Goal: Transaction & Acquisition: Purchase product/service

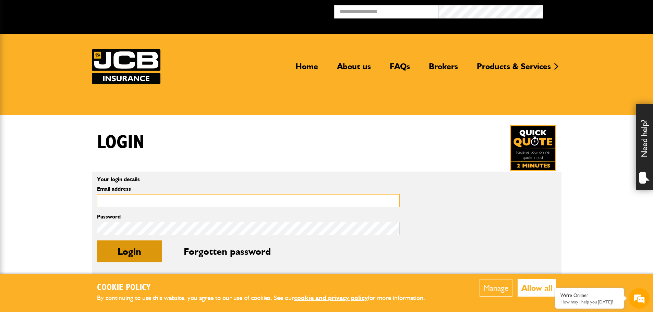
type input "**********"
click at [129, 250] on button "Login" at bounding box center [129, 252] width 65 height 22
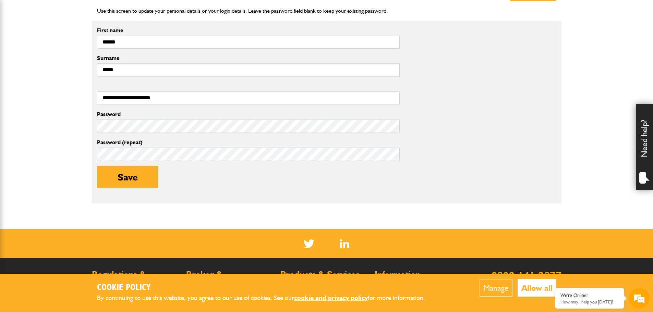
click at [119, 132] on div "Password Password (repeat) Save" at bounding box center [248, 154] width 313 height 89
click at [120, 174] on button "Save" at bounding box center [127, 177] width 61 height 22
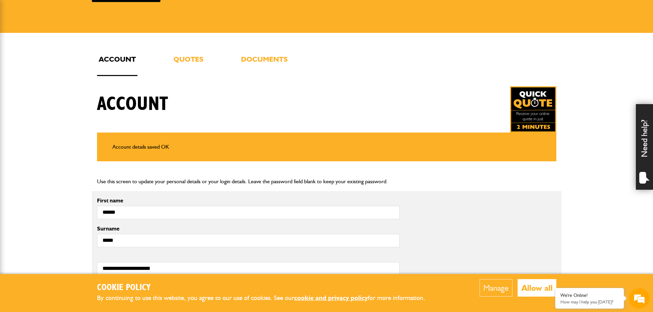
scroll to position [69, 0]
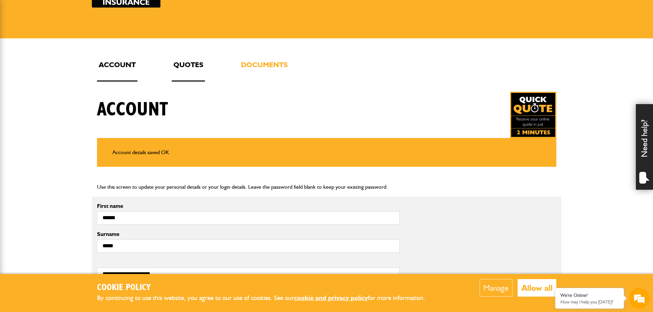
click at [192, 62] on link "Quotes" at bounding box center [188, 70] width 33 height 23
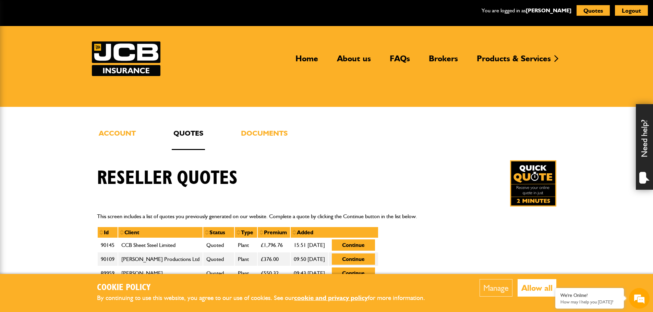
click at [535, 188] on img at bounding box center [533, 184] width 46 height 46
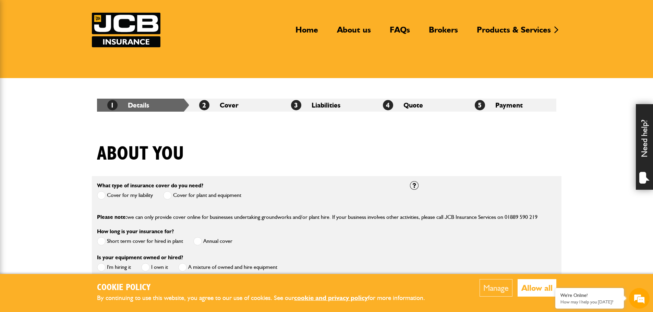
scroll to position [103, 0]
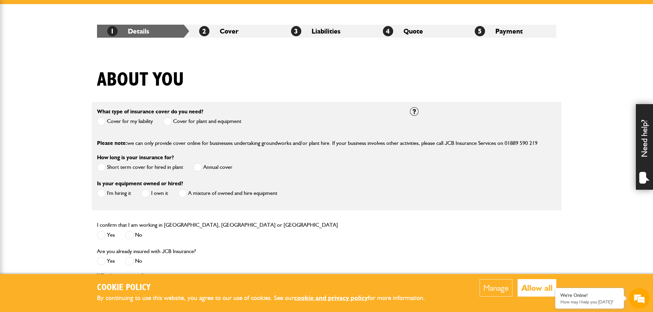
click at [100, 119] on span at bounding box center [101, 121] width 9 height 9
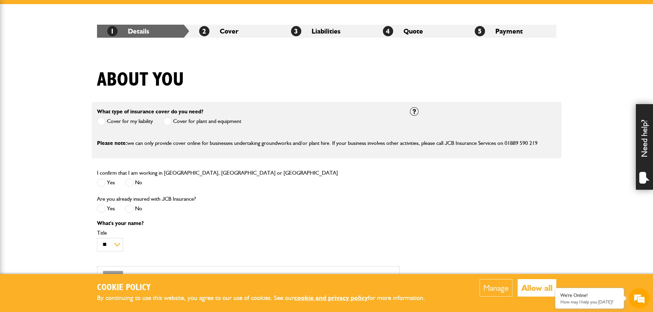
scroll to position [0, 0]
click at [175, 122] on label "Cover for plant and equipment" at bounding box center [202, 121] width 78 height 9
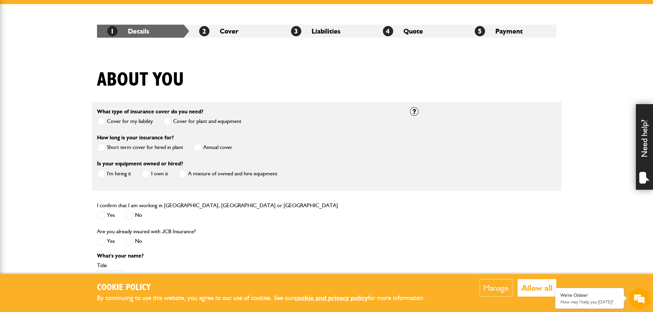
click at [150, 176] on span at bounding box center [145, 174] width 9 height 9
click at [193, 146] on span at bounding box center [197, 147] width 9 height 9
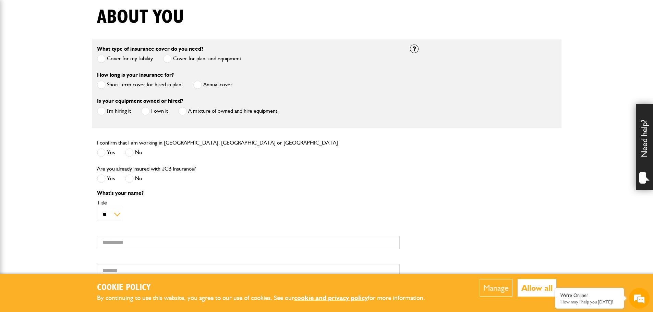
scroll to position [172, 0]
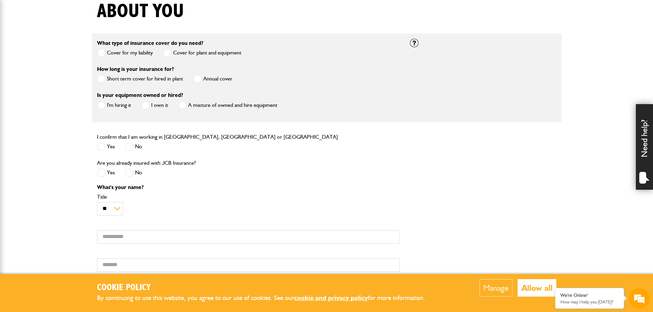
click at [107, 149] on label "Yes" at bounding box center [106, 147] width 18 height 9
click at [129, 175] on span at bounding box center [129, 173] width 9 height 9
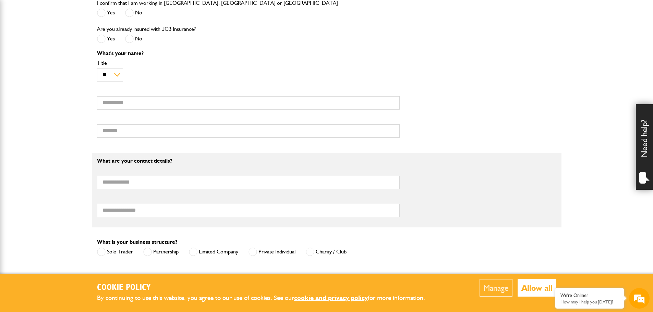
scroll to position [309, 0]
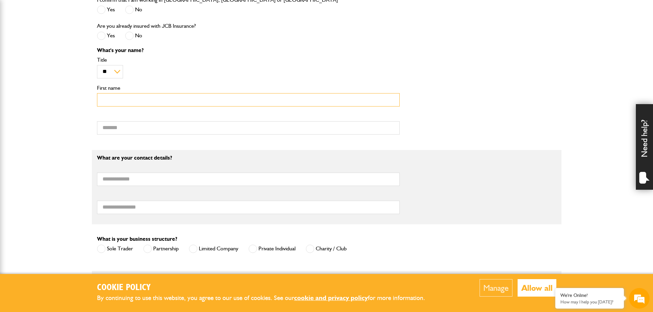
click at [129, 103] on input "First name" at bounding box center [248, 99] width 303 height 13
click at [133, 101] on input "First name" at bounding box center [248, 99] width 303 height 13
type input "*******"
type input "*"
type input "*****"
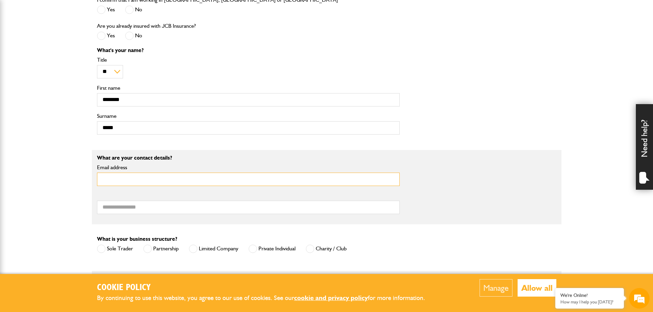
click at [137, 180] on input "Email address" at bounding box center [248, 179] width 303 height 13
type input "**********"
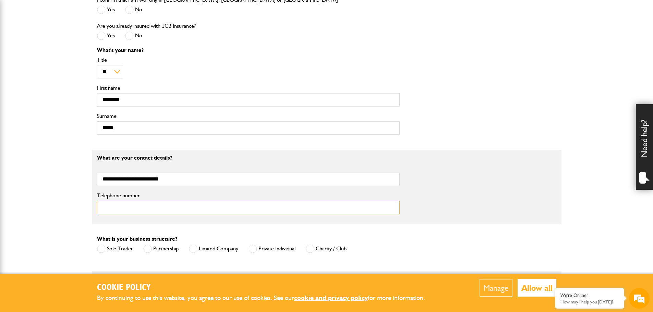
click at [136, 212] on input "Telephone number" at bounding box center [248, 207] width 303 height 13
type input "**********"
click at [145, 250] on span at bounding box center [147, 249] width 9 height 9
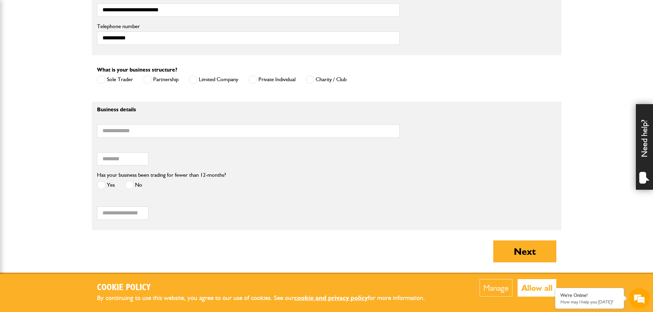
scroll to position [480, 0]
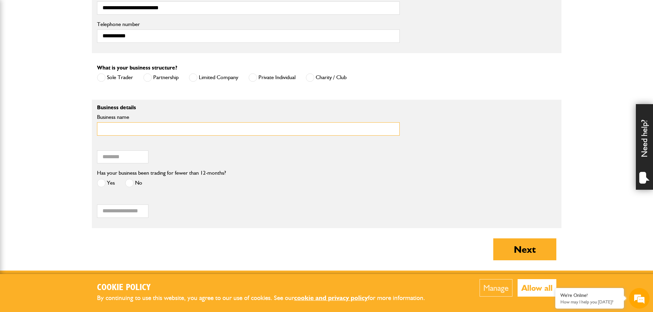
click at [120, 131] on input "Business name" at bounding box center [248, 128] width 303 height 13
click at [168, 130] on input "Business name" at bounding box center [248, 128] width 303 height 13
paste input "**********"
type input "**********"
click at [119, 160] on input "Postcode of your correspondence address" at bounding box center [122, 157] width 51 height 13
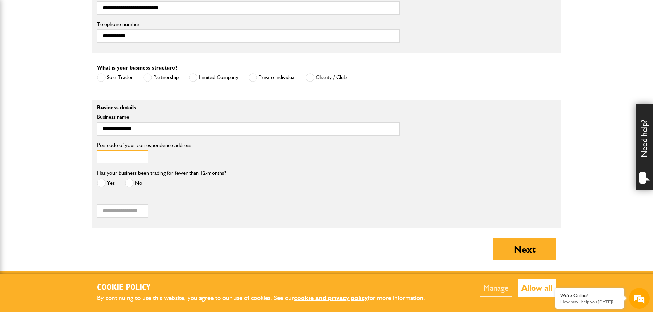
click at [126, 157] on input "Postcode of your correspondence address" at bounding box center [122, 157] width 51 height 13
paste input "*******"
type input "*******"
click at [130, 183] on span at bounding box center [129, 183] width 9 height 9
click at [544, 252] on button "Next" at bounding box center [525, 250] width 63 height 22
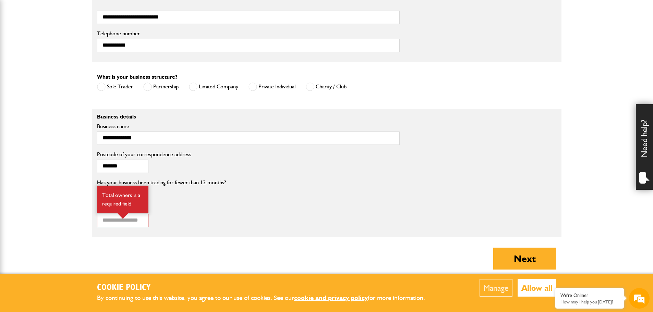
scroll to position [549, 0]
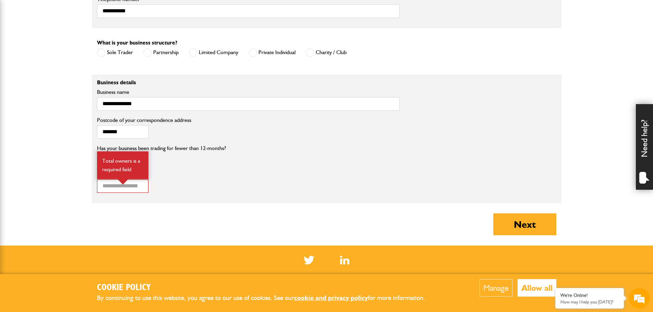
click at [246, 163] on div "Has your business been trading for fewer than 12-months? Yes No" at bounding box center [248, 157] width 313 height 26
click at [198, 177] on label "Total number of business owners / partners?" at bounding box center [248, 174] width 303 height 5
click at [149, 180] on input "*" at bounding box center [122, 186] width 51 height 13
click at [140, 186] on input "*" at bounding box center [122, 186] width 51 height 13
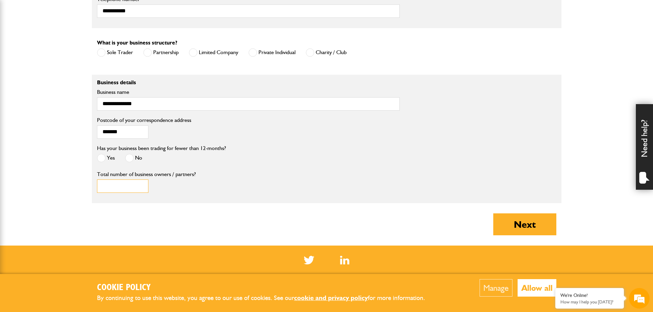
type input "*"
click at [141, 186] on input "*" at bounding box center [122, 186] width 51 height 13
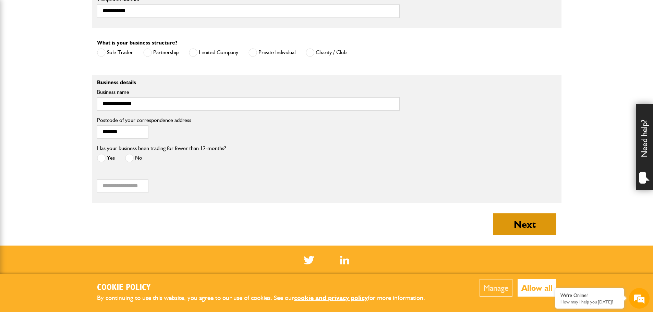
click at [509, 224] on button "Next" at bounding box center [525, 225] width 63 height 22
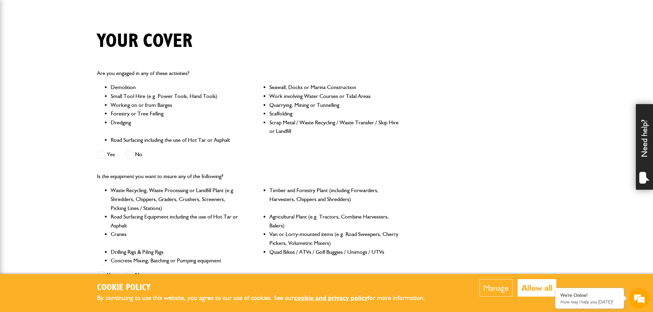
scroll to position [137, 0]
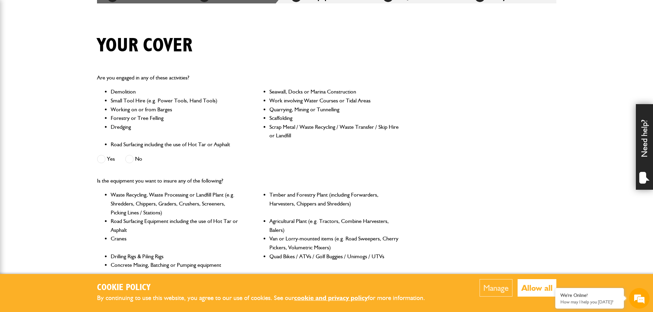
click at [129, 156] on span at bounding box center [129, 159] width 9 height 9
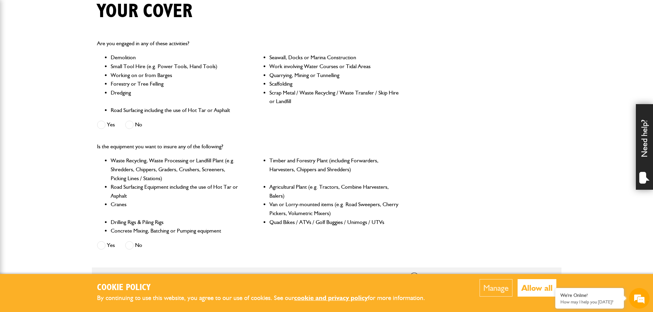
scroll to position [0, 0]
click at [134, 247] on label "No" at bounding box center [133, 245] width 17 height 9
click at [132, 244] on span at bounding box center [129, 245] width 9 height 9
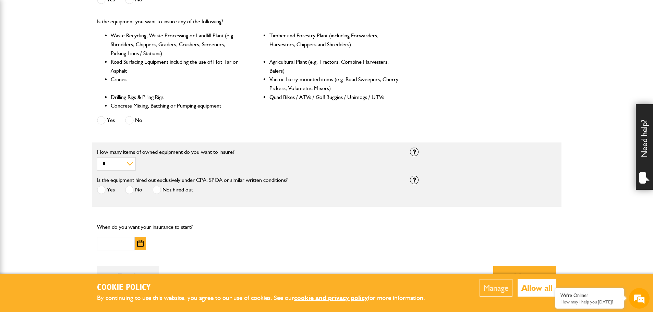
scroll to position [309, 0]
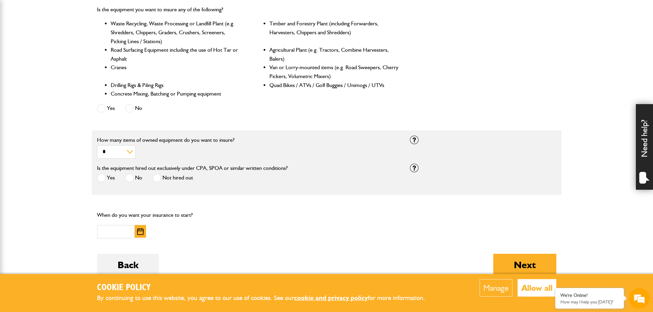
click at [161, 178] on label "Not hired out" at bounding box center [173, 178] width 40 height 9
click at [158, 179] on span at bounding box center [157, 178] width 9 height 9
click at [142, 234] on img "button" at bounding box center [140, 231] width 7 height 7
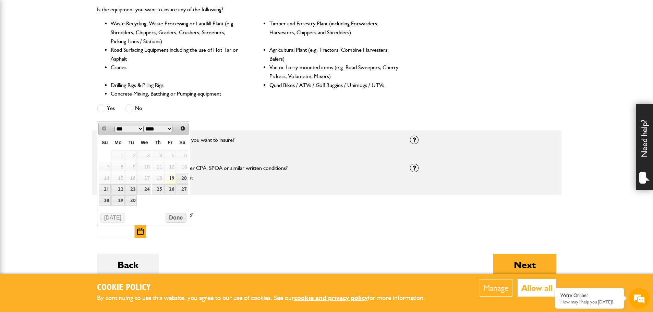
click at [173, 180] on link "19" at bounding box center [170, 178] width 12 height 11
type input "**********"
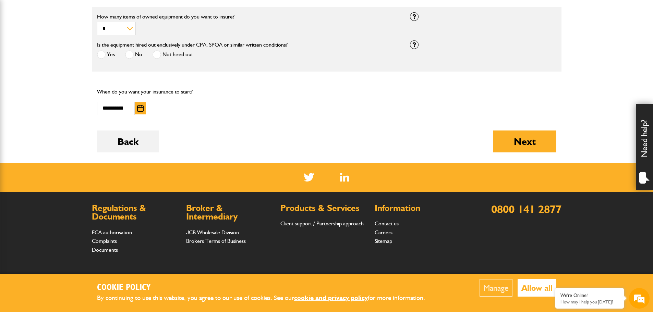
scroll to position [446, 0]
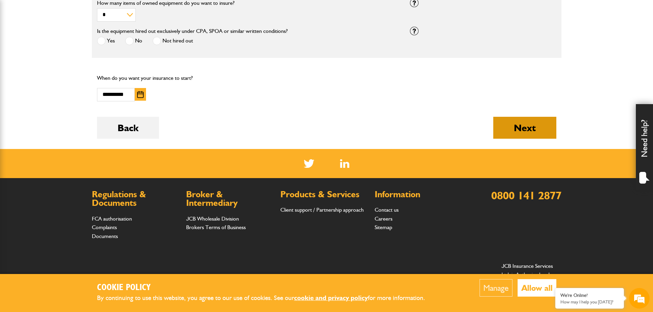
click at [534, 128] on button "Next" at bounding box center [525, 128] width 63 height 22
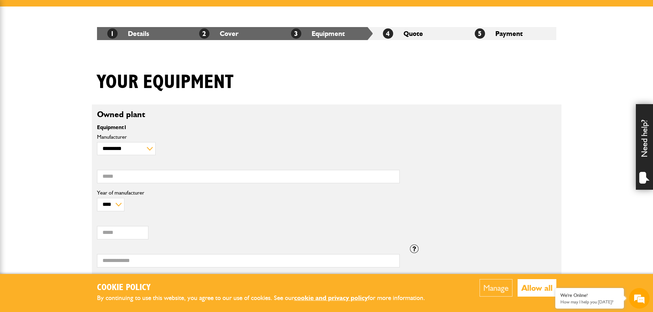
scroll to position [103, 0]
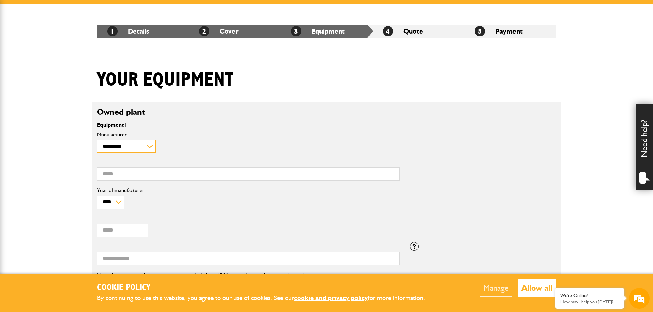
click at [139, 145] on select "**********" at bounding box center [126, 146] width 59 height 13
select select "**"
click at [97, 140] on select "**********" at bounding box center [126, 146] width 59 height 13
click at [126, 175] on input "Model" at bounding box center [248, 174] width 303 height 13
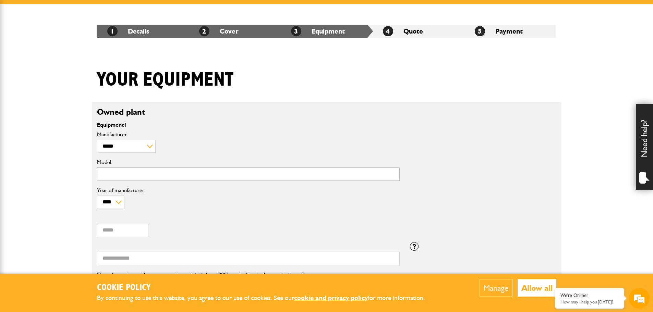
click at [145, 179] on input "Model" at bounding box center [248, 174] width 303 height 13
paste input "*******"
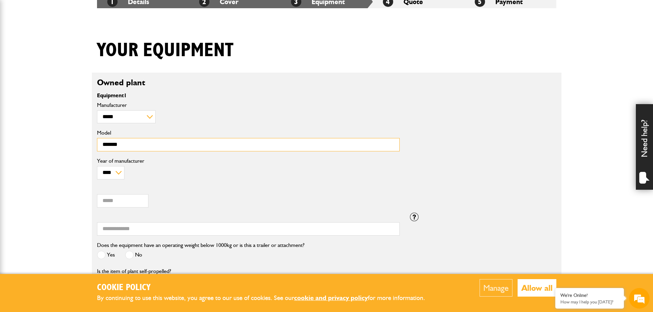
scroll to position [172, 0]
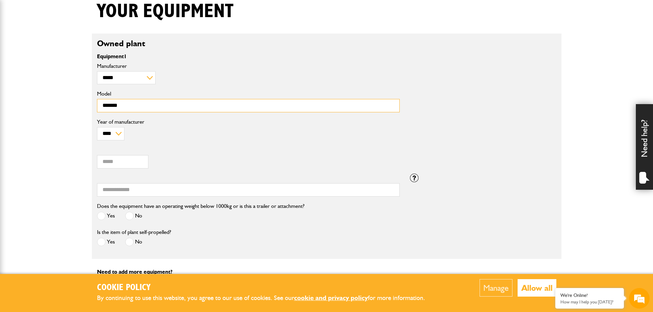
type input "*******"
click at [115, 135] on select "**** **** **** **** **** **** **** **** **** **** **** **** **** **** **** ****…" at bounding box center [110, 133] width 27 height 13
select select "****"
click at [97, 127] on select "**** **** **** **** **** **** **** **** **** **** **** **** **** **** **** ****…" at bounding box center [110, 133] width 27 height 13
click at [131, 162] on input "Value (£)" at bounding box center [122, 161] width 51 height 13
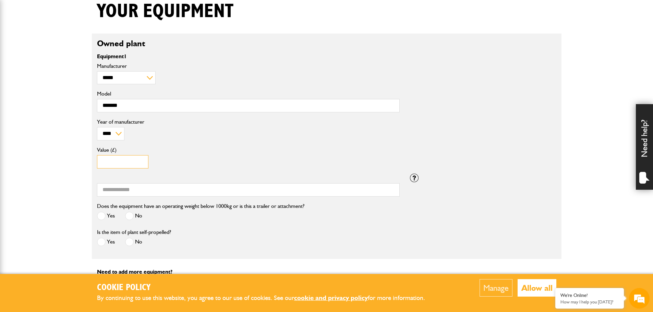
type input "*****"
click at [128, 188] on input "Serial number" at bounding box center [248, 190] width 303 height 13
click at [139, 188] on input "Serial number" at bounding box center [248, 190] width 303 height 13
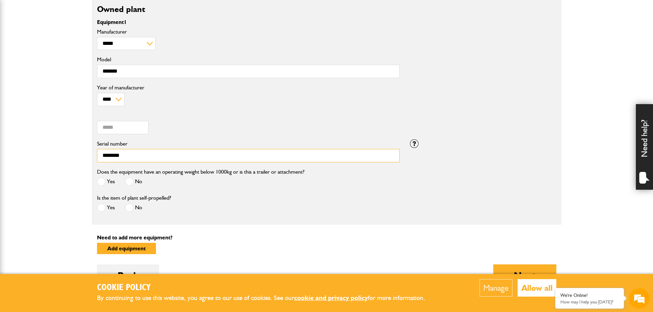
type input "********"
click at [131, 182] on span at bounding box center [129, 182] width 9 height 9
click at [99, 207] on span at bounding box center [101, 208] width 9 height 9
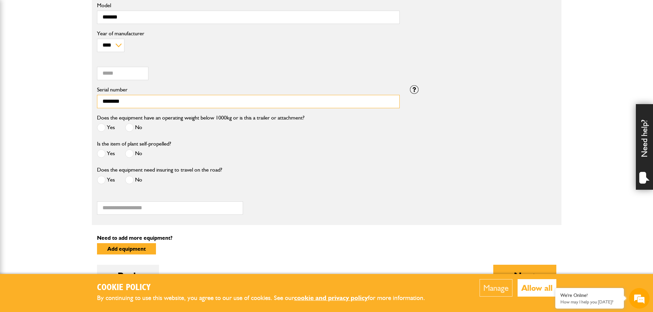
click at [133, 99] on input "********" at bounding box center [248, 101] width 303 height 13
drag, startPoint x: 135, startPoint y: 102, endPoint x: 77, endPoint y: 102, distance: 58.7
click at [77, 102] on body "Cookie Policy By continuing to use this website, you agree to our use of cookie…" at bounding box center [326, 116] width 653 height 753
click at [164, 200] on div "Registration number" at bounding box center [170, 204] width 146 height 21
click at [168, 208] on input "Registration number" at bounding box center [170, 208] width 146 height 13
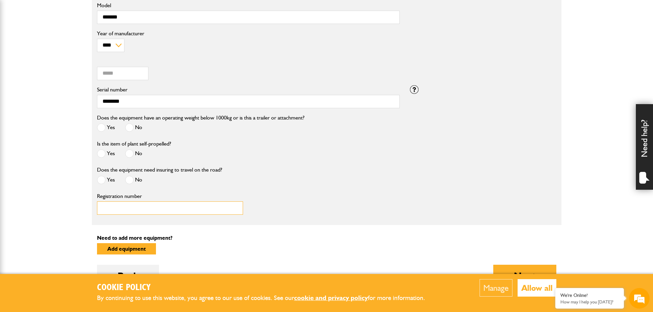
paste input "********"
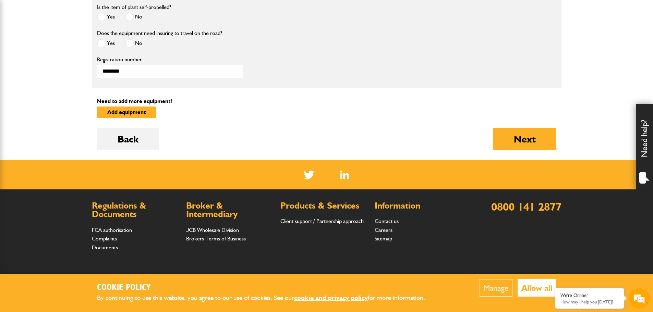
scroll to position [397, 0]
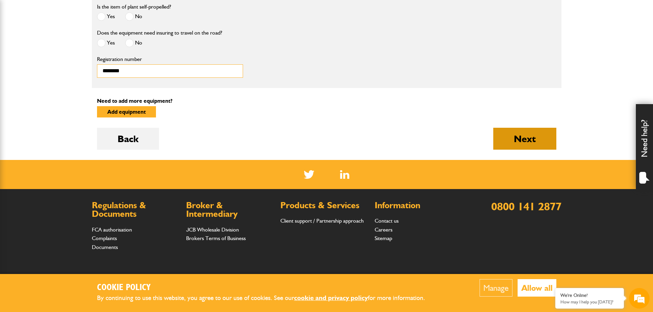
type input "********"
click at [523, 132] on button "Next" at bounding box center [525, 139] width 63 height 22
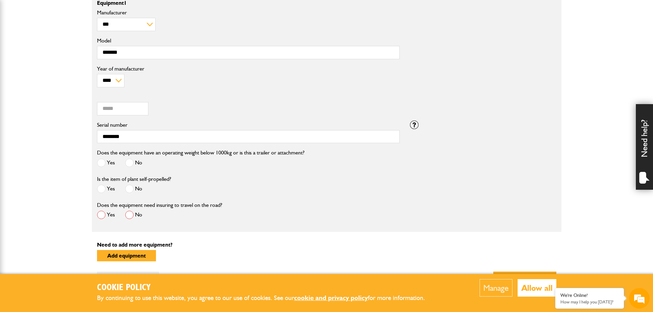
scroll to position [274, 0]
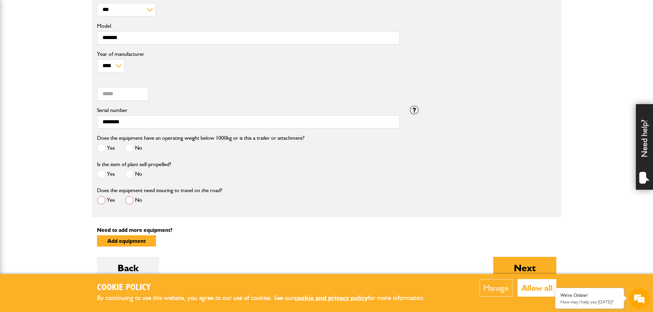
click at [103, 201] on span at bounding box center [101, 200] width 9 height 9
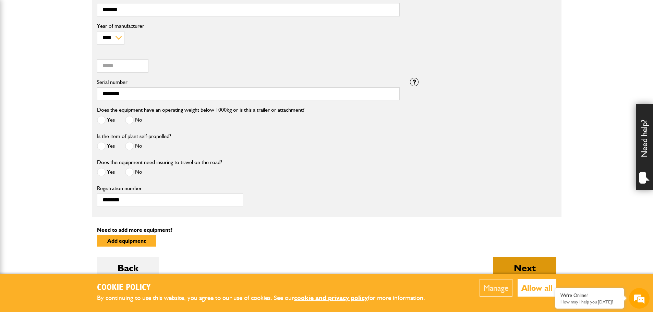
click at [509, 265] on button "Next" at bounding box center [525, 268] width 63 height 22
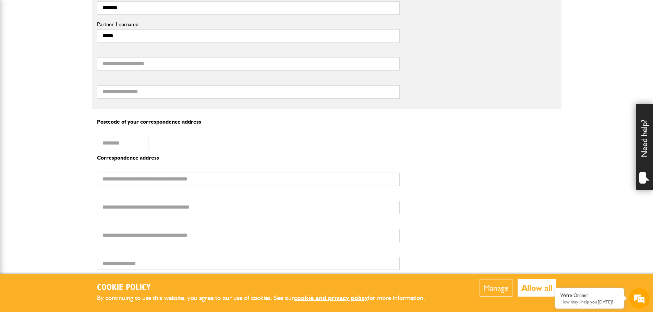
scroll to position [480, 0]
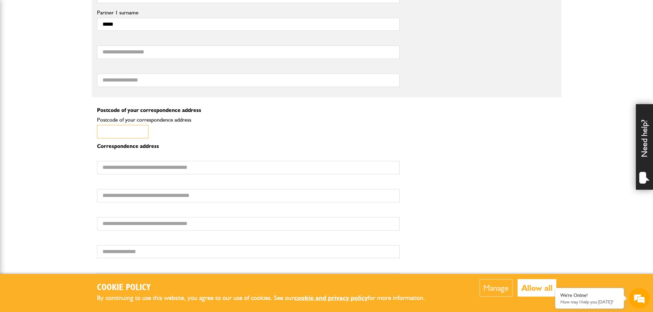
click at [127, 132] on input "Postcode of your correspondence address" at bounding box center [122, 131] width 51 height 13
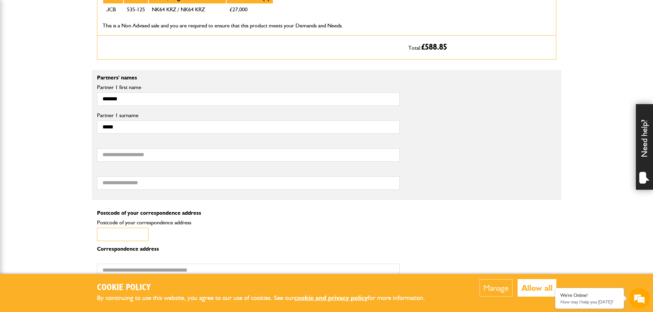
scroll to position [412, 0]
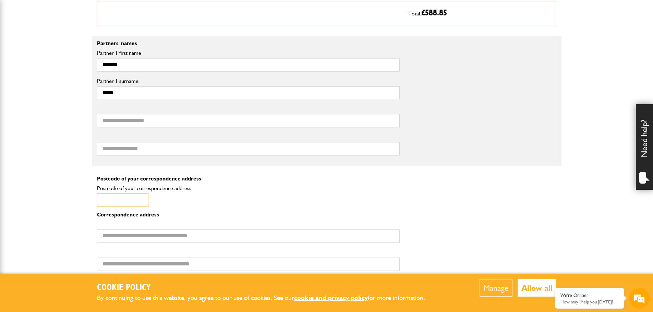
click at [118, 201] on input "Postcode of your correspondence address" at bounding box center [122, 200] width 51 height 13
paste input "*******"
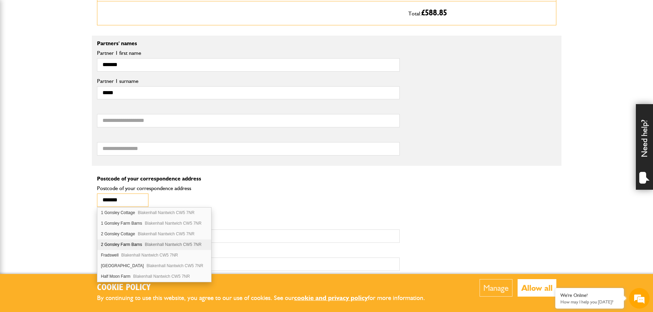
type input "*******"
click at [152, 245] on span "Blakenhall Nantwich CW5 7NR" at bounding box center [173, 245] width 57 height 5
type input "**********"
type input "********"
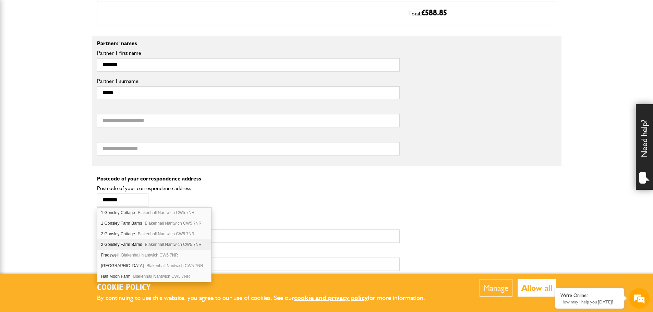
type input "********"
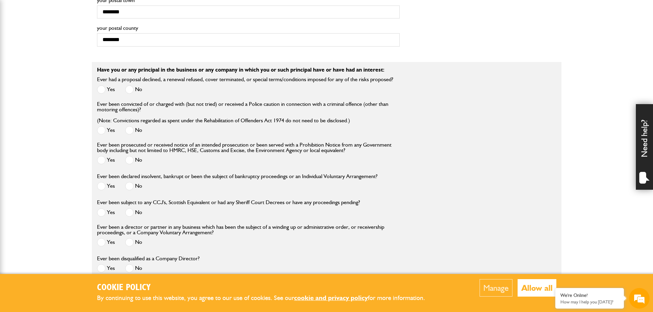
scroll to position [755, 0]
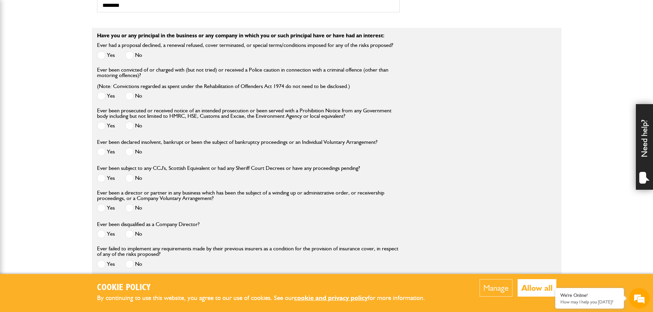
drag, startPoint x: 127, startPoint y: 55, endPoint x: 128, endPoint y: 59, distance: 4.2
click at [128, 55] on span at bounding box center [129, 55] width 9 height 9
click at [133, 95] on span at bounding box center [129, 96] width 9 height 9
click at [132, 122] on div "Ever been prosecuted or received notice of an intended prosecution or been serv…" at bounding box center [248, 120] width 303 height 25
click at [134, 128] on label "No" at bounding box center [133, 126] width 17 height 9
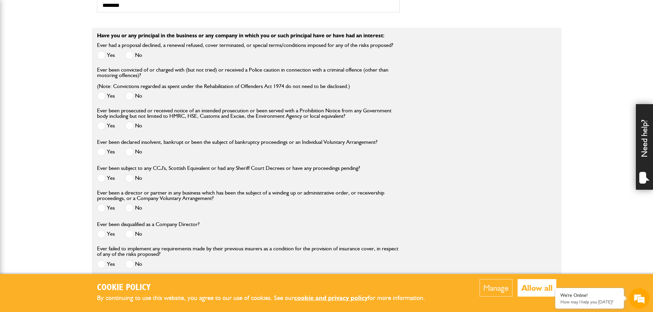
click at [131, 127] on span at bounding box center [129, 126] width 9 height 9
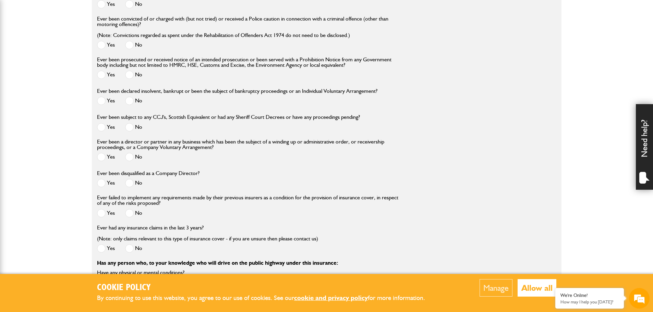
scroll to position [789, 0]
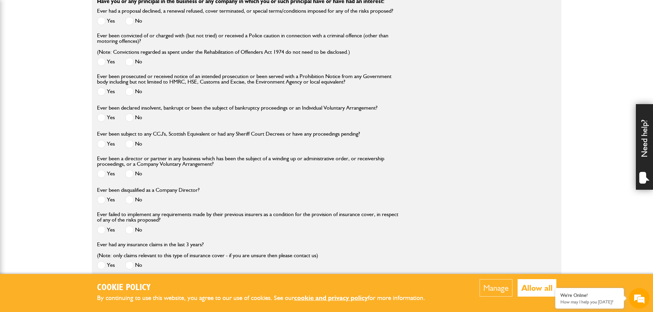
click at [133, 115] on div "No" at bounding box center [133, 118] width 17 height 11
click at [133, 118] on span at bounding box center [129, 118] width 9 height 9
drag, startPoint x: 132, startPoint y: 138, endPoint x: 131, endPoint y: 142, distance: 3.6
click at [132, 140] on div "Ever been subject to any CCJ's, Scottish Equivalent or had any Sheriff Court De…" at bounding box center [228, 140] width 263 height 21
click at [131, 144] on span at bounding box center [129, 144] width 9 height 9
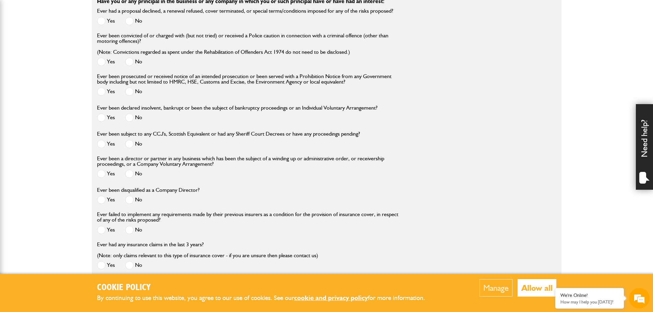
click at [130, 172] on span at bounding box center [129, 174] width 9 height 9
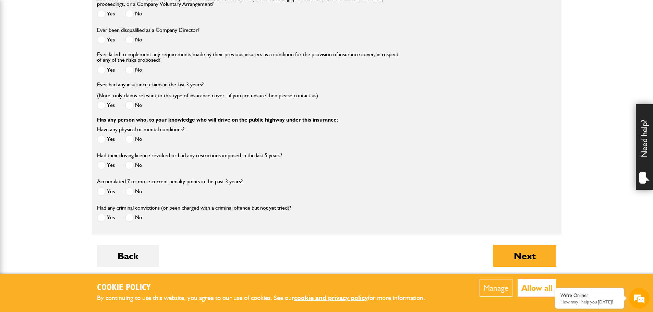
scroll to position [960, 0]
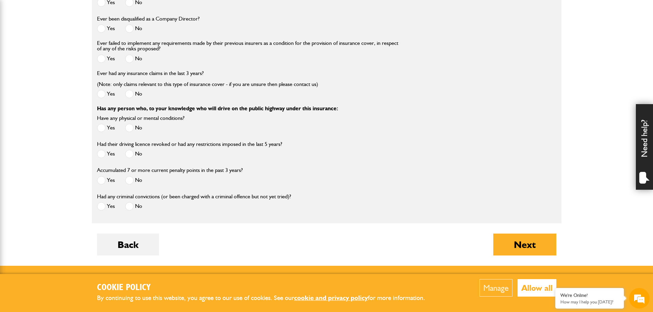
click at [134, 29] on label "No" at bounding box center [133, 28] width 17 height 9
click at [131, 51] on label "Ever failed to implement any requirements made by their previous insurers as a …" at bounding box center [248, 45] width 303 height 11
click at [132, 97] on span at bounding box center [129, 94] width 9 height 9
click at [128, 63] on span at bounding box center [129, 59] width 9 height 9
click at [128, 128] on span at bounding box center [129, 128] width 9 height 9
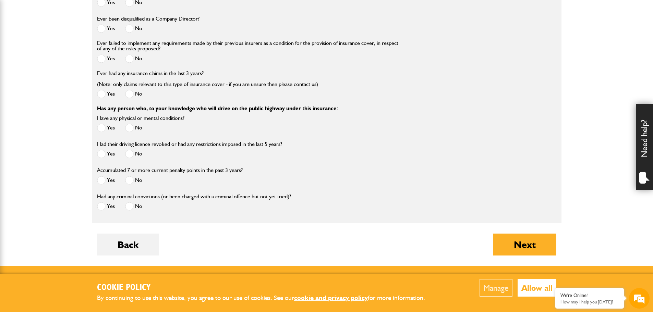
drag, startPoint x: 131, startPoint y: 156, endPoint x: 131, endPoint y: 161, distance: 4.5
click at [131, 157] on span at bounding box center [129, 154] width 9 height 9
click at [133, 181] on span at bounding box center [129, 180] width 9 height 9
click at [135, 209] on label "No" at bounding box center [133, 206] width 17 height 9
click at [133, 210] on label "No" at bounding box center [133, 206] width 17 height 9
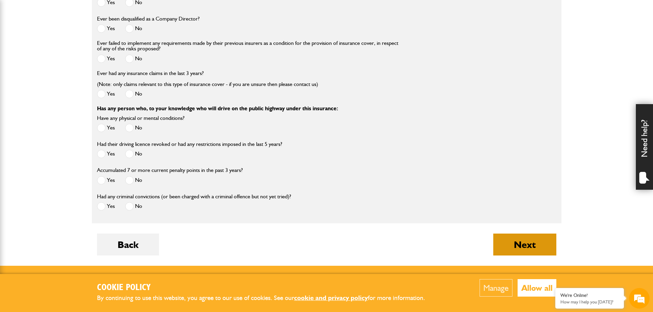
click at [539, 251] on button "Next" at bounding box center [525, 245] width 63 height 22
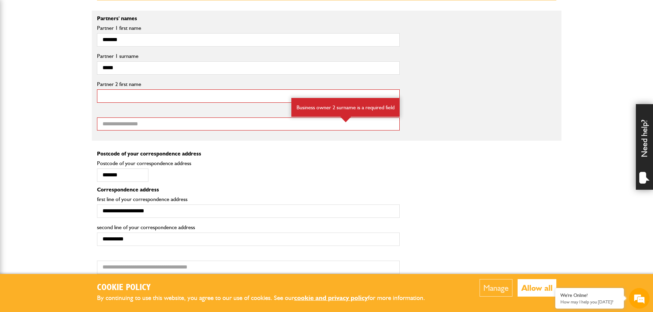
click at [131, 96] on input "Partner 2 first name" at bounding box center [248, 96] width 303 height 13
type input "*******"
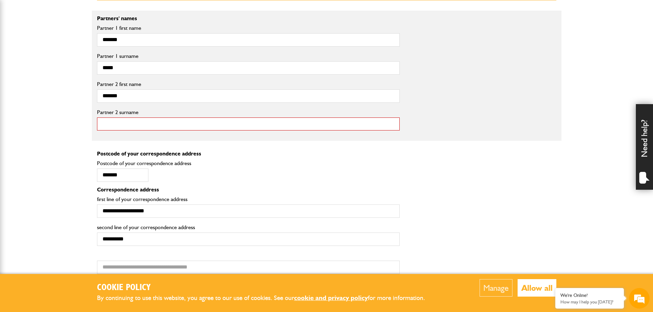
click at [119, 124] on input "Partner 2 surname" at bounding box center [248, 124] width 303 height 13
type input "*******"
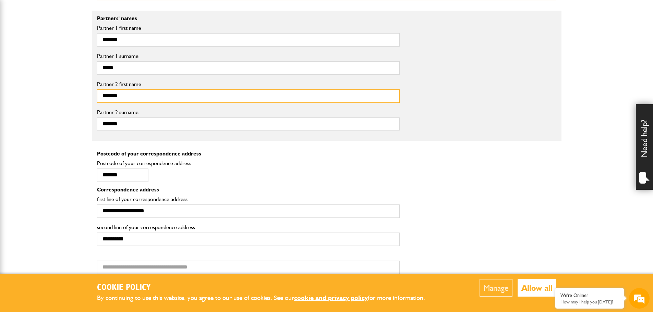
click at [137, 97] on input "*******" at bounding box center [248, 96] width 303 height 13
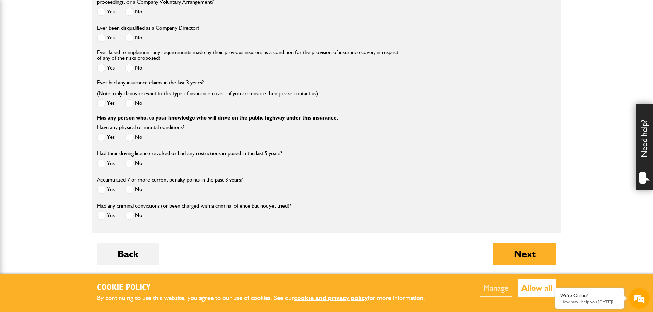
scroll to position [1132, 0]
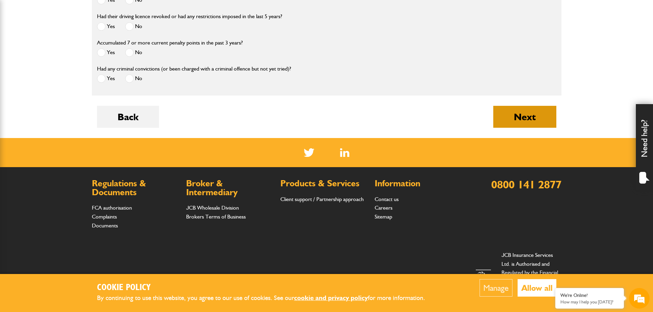
click at [521, 123] on button "Next" at bounding box center [525, 117] width 63 height 22
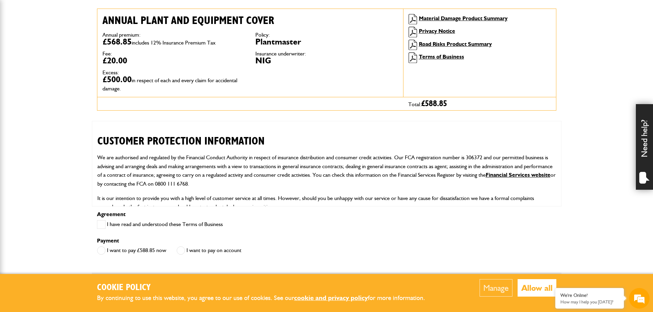
scroll to position [103, 0]
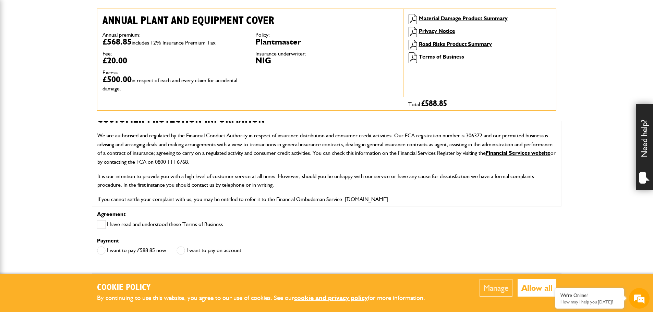
click at [96, 225] on div "Agreement I have read and understood these Terms of Business" at bounding box center [327, 224] width 470 height 24
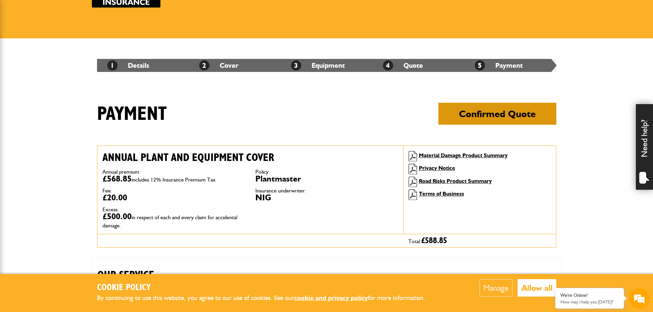
scroll to position [0, 0]
click at [482, 116] on button "Confirmed Quote" at bounding box center [498, 114] width 118 height 22
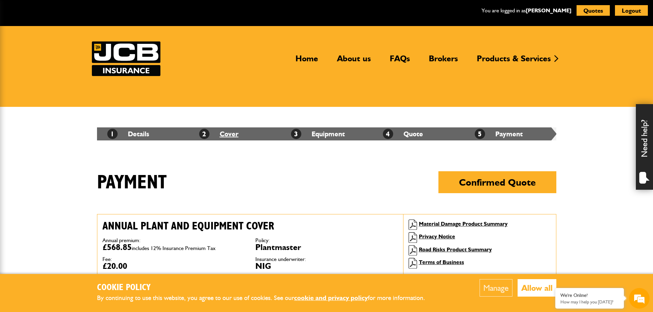
click at [226, 136] on link "2 Cover" at bounding box center [218, 134] width 39 height 8
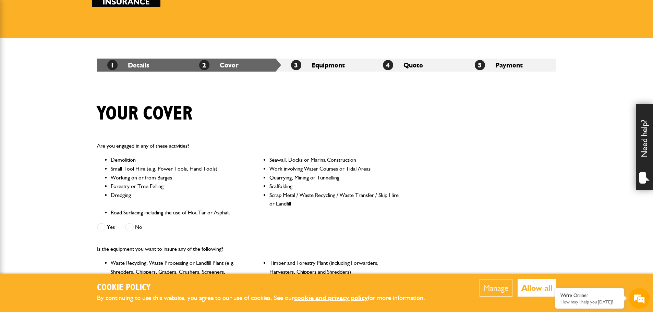
scroll to position [69, 0]
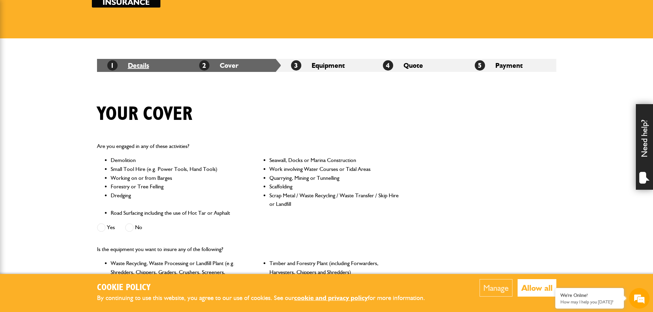
click at [143, 67] on link "1 Details" at bounding box center [128, 65] width 42 height 8
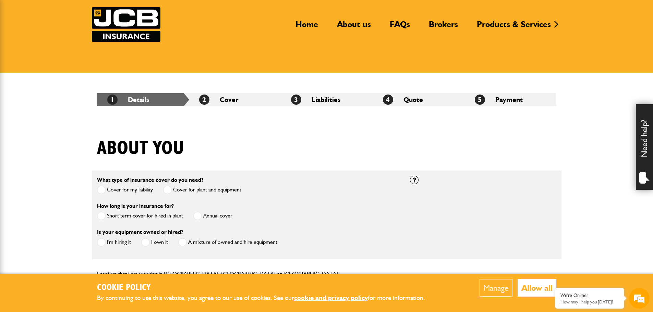
click at [224, 101] on li "2 Cover" at bounding box center [235, 99] width 92 height 13
click at [332, 101] on li "3 Liabilities" at bounding box center [327, 99] width 92 height 13
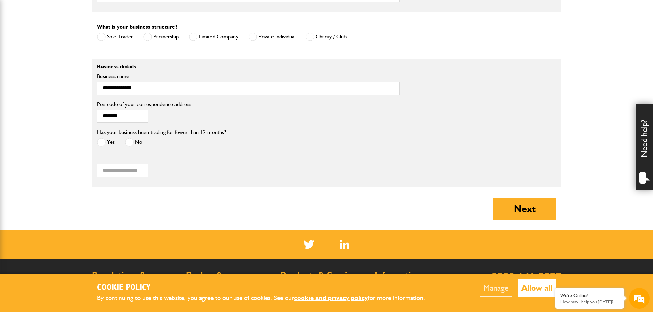
scroll to position [583, 0]
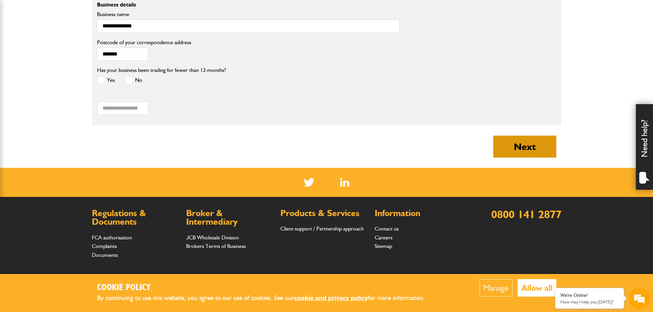
click at [530, 153] on button "Next" at bounding box center [525, 147] width 63 height 22
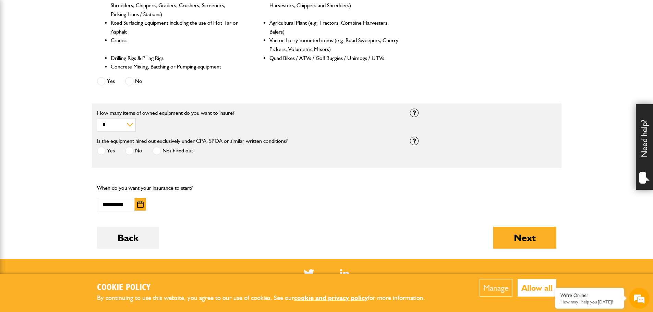
scroll to position [412, 0]
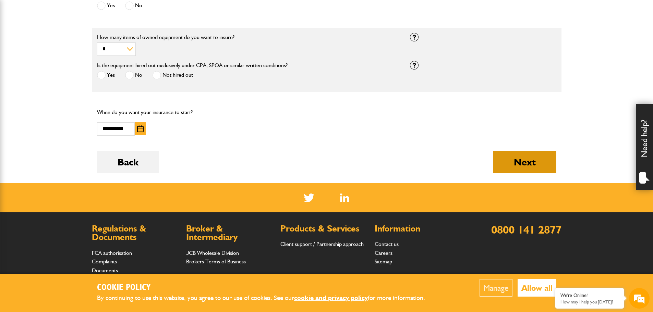
click at [517, 159] on button "Next" at bounding box center [525, 162] width 63 height 22
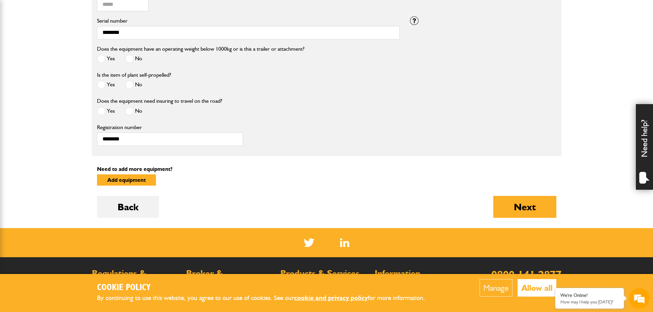
scroll to position [343, 0]
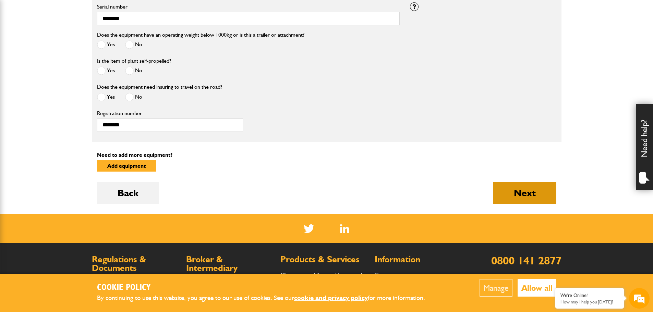
click at [522, 192] on button "Next" at bounding box center [525, 193] width 63 height 22
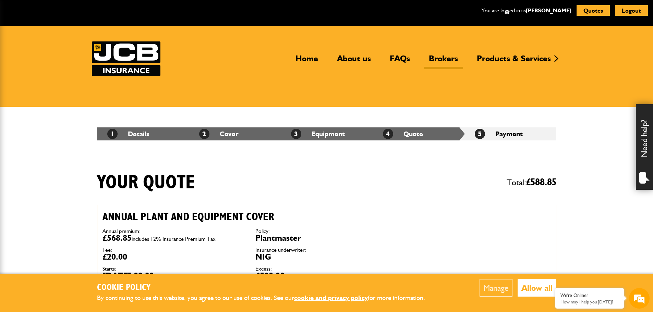
click at [448, 57] on link "Brokers" at bounding box center [443, 62] width 39 height 16
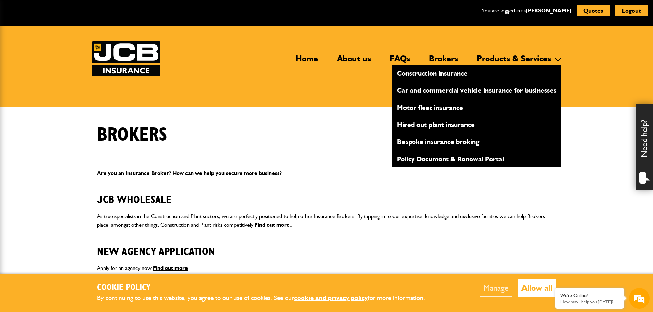
click at [502, 56] on link "Products & Services" at bounding box center [514, 62] width 84 height 16
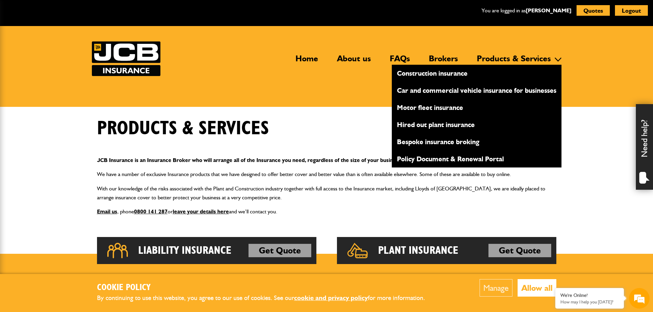
click at [418, 165] on link "Policy Document & Renewal Portal" at bounding box center [477, 159] width 170 height 12
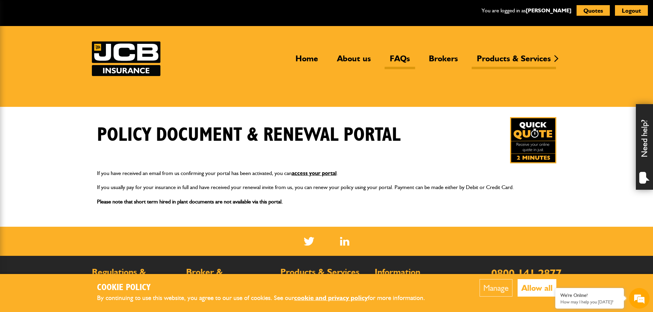
click at [404, 56] on link "FAQs" at bounding box center [400, 62] width 31 height 16
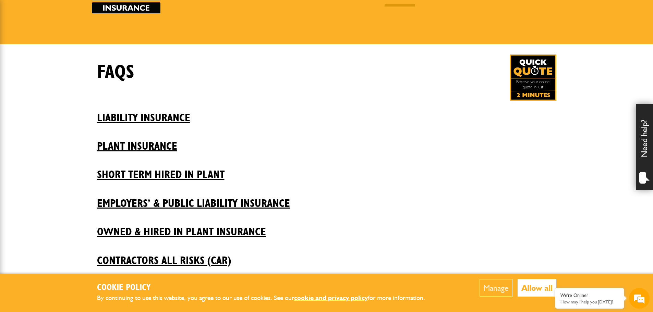
scroll to position [69, 0]
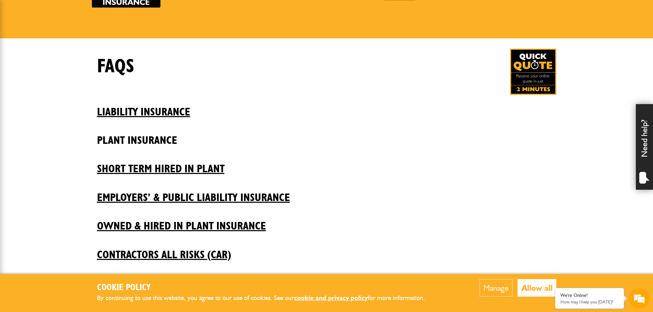
click at [134, 140] on h2 "Plant insurance" at bounding box center [327, 135] width 460 height 23
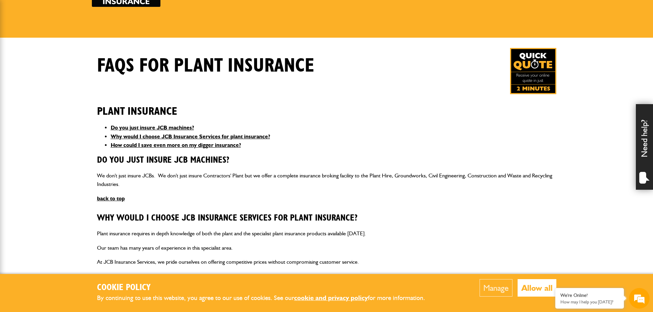
scroll to position [69, 0]
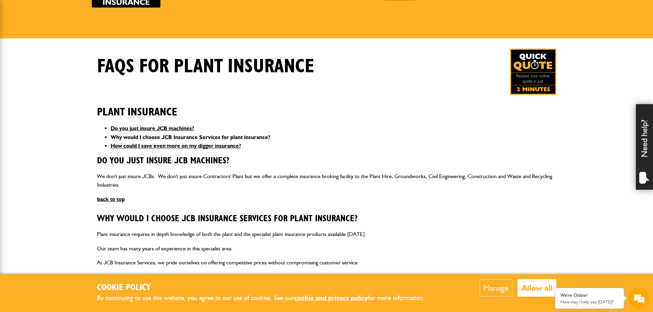
click at [190, 138] on link "Why would I choose JCB Insurance Services for plant insurance?" at bounding box center [191, 137] width 160 height 7
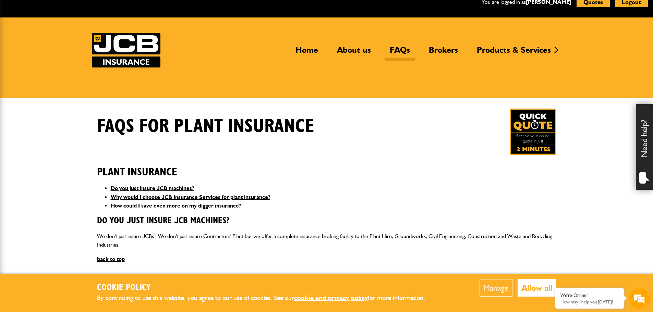
scroll to position [8, 0]
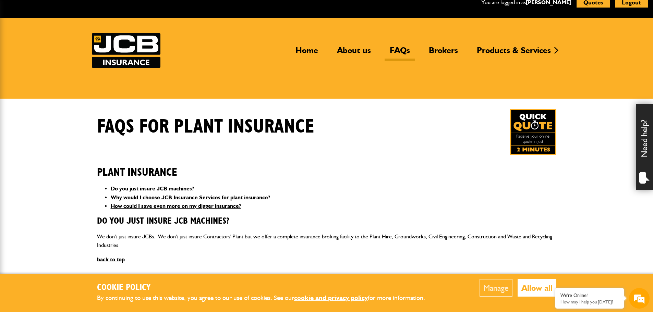
click at [397, 50] on link "FAQs" at bounding box center [400, 53] width 31 height 16
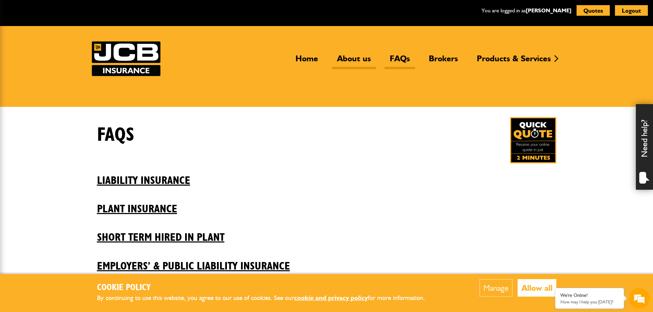
click at [358, 58] on link "About us" at bounding box center [354, 62] width 44 height 16
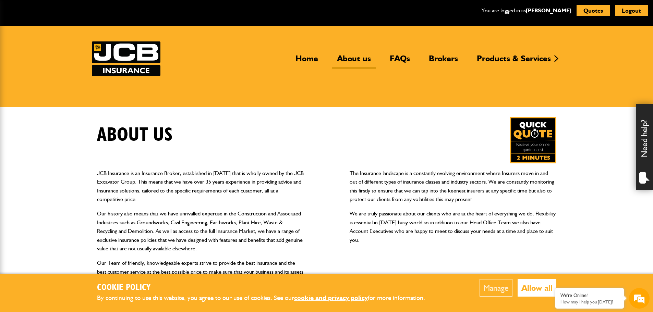
click at [494, 51] on div "Home About us FAQs Brokers Products & Services Construction insurance Car and c…" at bounding box center [327, 59] width 470 height 35
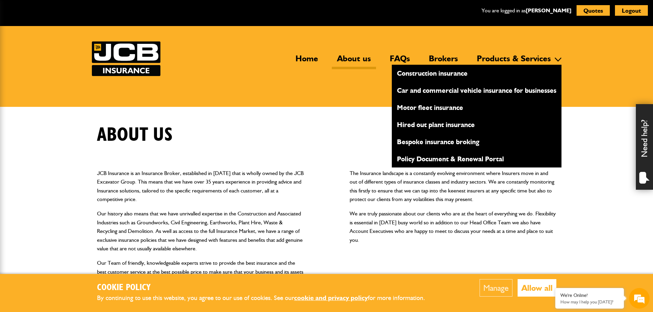
click at [494, 57] on link "Products & Services" at bounding box center [514, 62] width 84 height 16
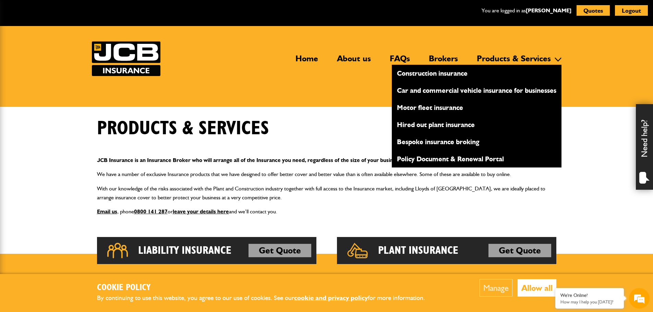
click at [440, 124] on link "Hired out plant insurance" at bounding box center [477, 125] width 170 height 12
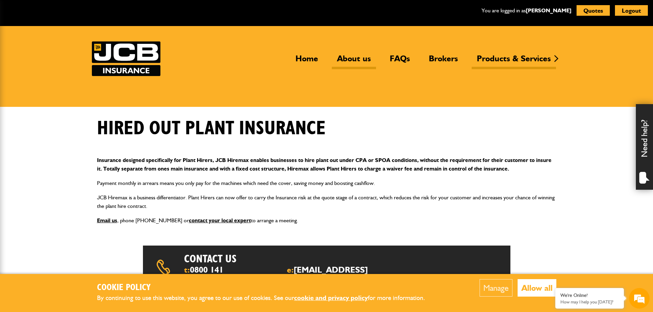
click at [350, 61] on link "About us" at bounding box center [354, 62] width 44 height 16
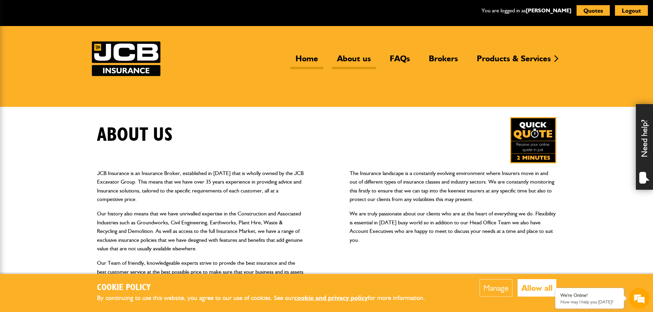
click at [295, 56] on link "Home" at bounding box center [307, 62] width 33 height 16
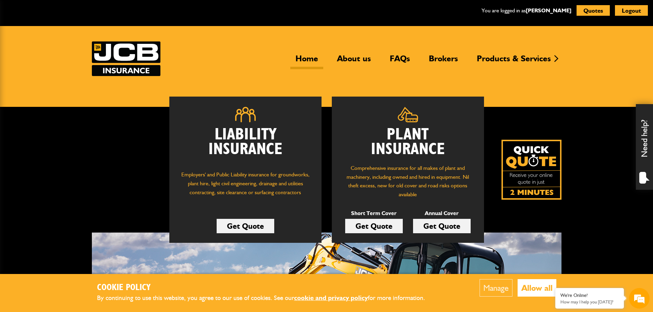
click at [647, 143] on div "Need help?" at bounding box center [644, 147] width 17 height 86
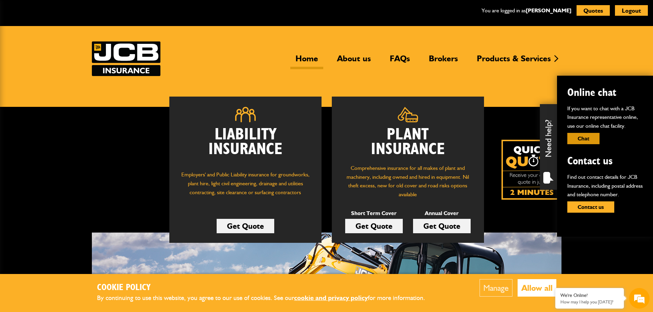
click at [600, 138] on button "Chat" at bounding box center [584, 138] width 32 height 11
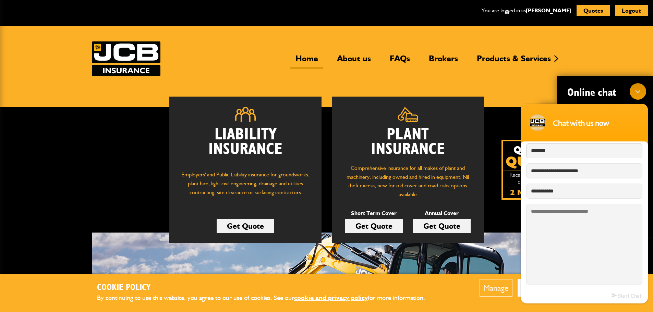
click at [554, 150] on input "*******" at bounding box center [585, 150] width 116 height 15
drag, startPoint x: 557, startPoint y: 152, endPoint x: 514, endPoint y: 148, distance: 43.0
click at [518, 148] on html "**********" at bounding box center [585, 193] width 134 height 227
type input "*****"
click at [567, 214] on textarea "Type your message and hit 'Enter'" at bounding box center [585, 244] width 116 height 81
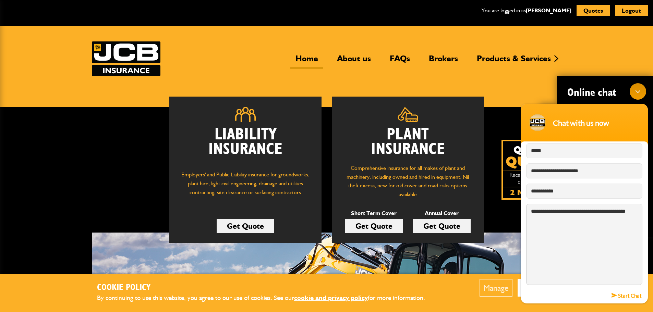
type textarea "**********"
click at [638, 295] on em "Start Chat" at bounding box center [627, 295] width 30 height 9
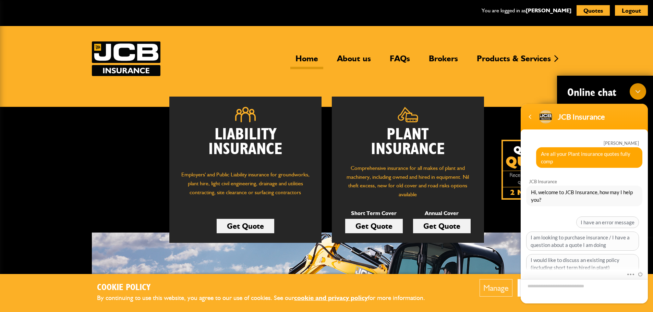
scroll to position [34, 0]
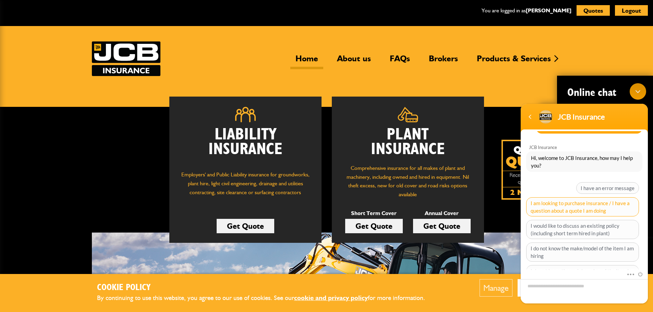
click at [602, 209] on span "I am looking to purchase insurance / I have a question about a quote I am doing" at bounding box center [583, 207] width 113 height 19
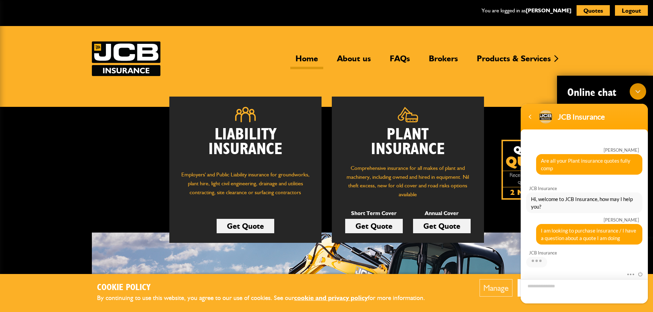
scroll to position [82, 0]
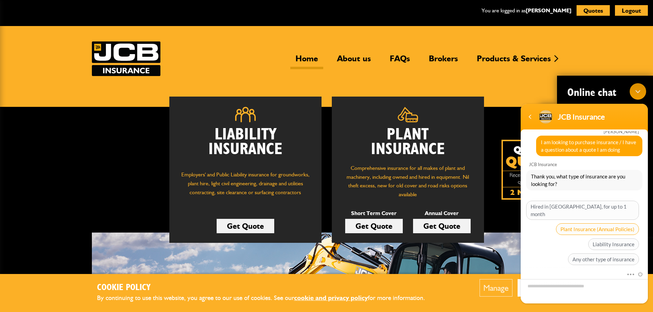
click at [632, 224] on span "Plant Insurance (Annual Policies)" at bounding box center [597, 230] width 83 height 12
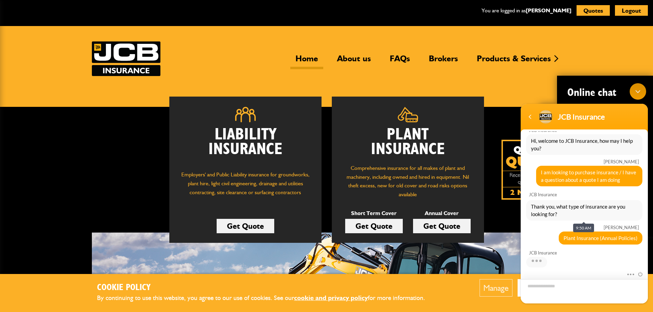
scroll to position [140, 0]
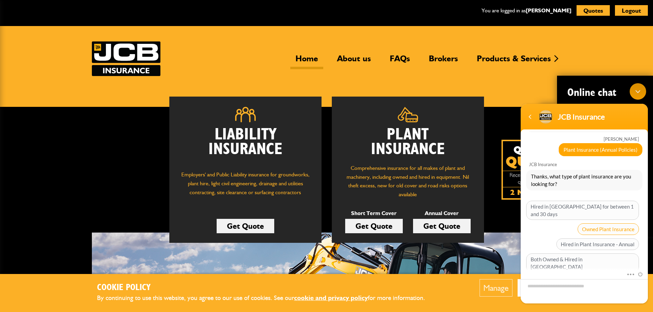
click at [618, 224] on span "Owned Plant Insurance" at bounding box center [608, 230] width 61 height 12
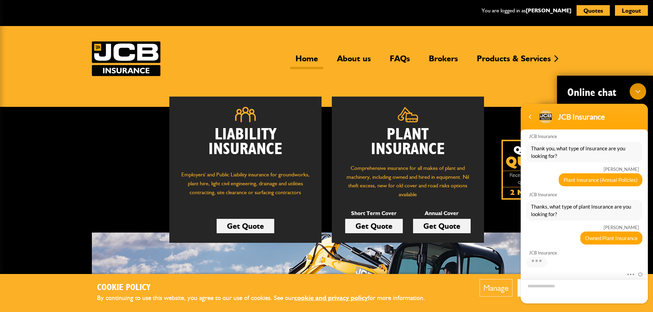
scroll to position [161, 0]
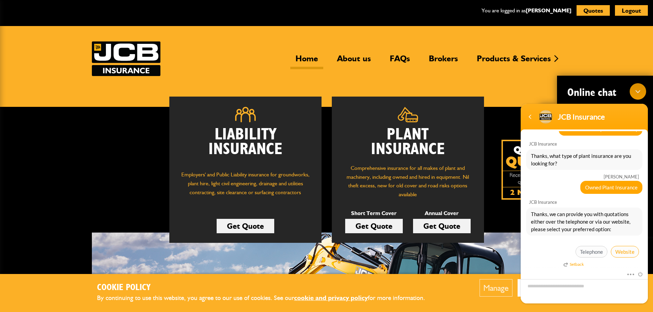
click at [619, 253] on span "Website" at bounding box center [625, 252] width 28 height 12
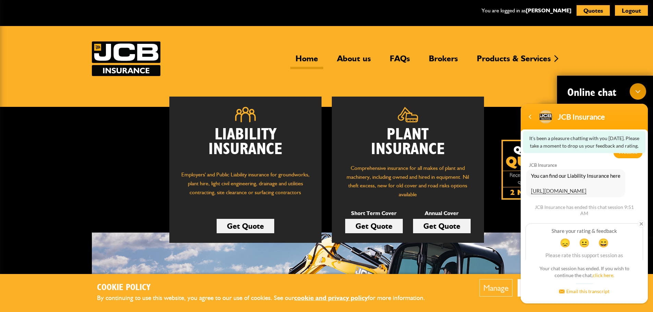
scroll to position [284, 0]
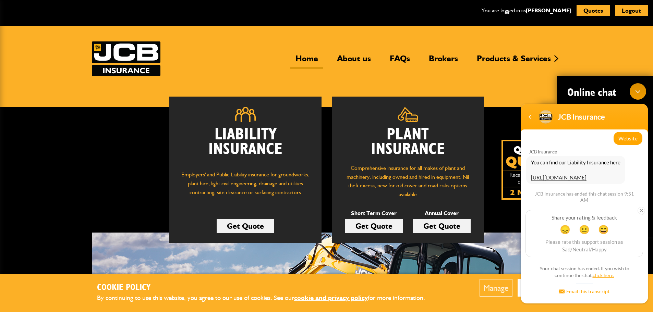
click at [604, 275] on link "click here." at bounding box center [604, 276] width 22 height 6
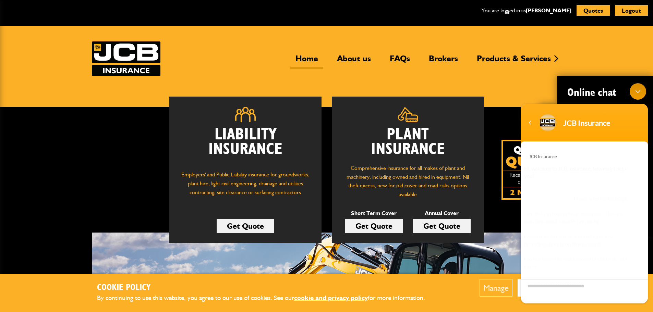
scroll to position [46, 0]
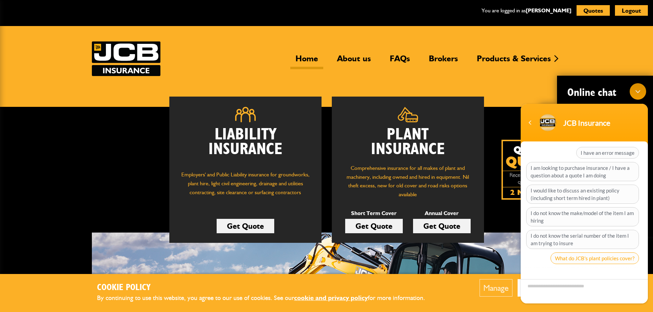
click at [601, 261] on span "What do JCB's plant policies cover?" at bounding box center [595, 259] width 89 height 12
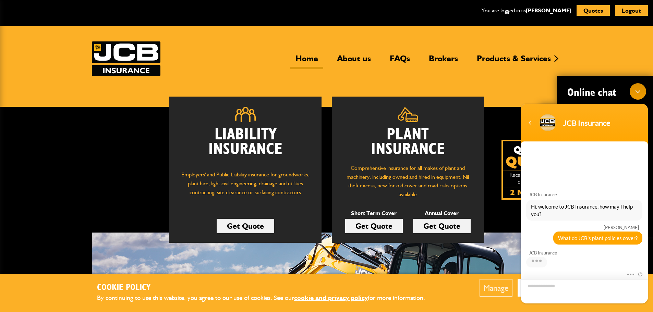
scroll to position [58, 0]
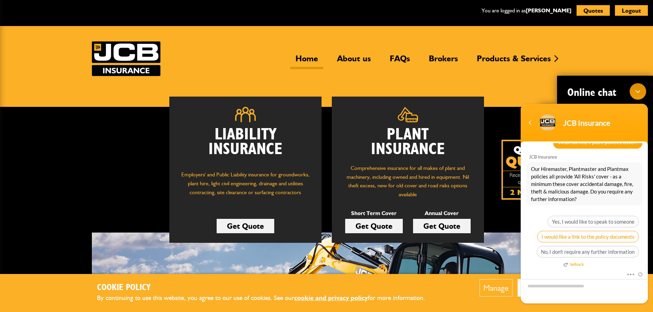
click at [611, 237] on span "I would like a link to the policy documents" at bounding box center [589, 237] width 102 height 12
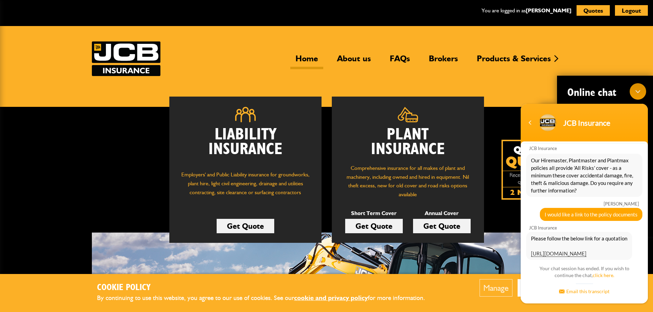
scroll to position [151, 0]
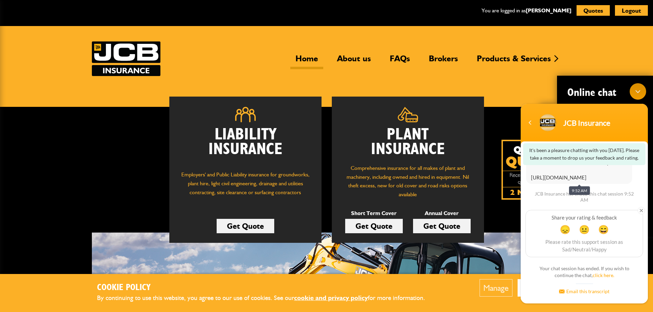
click at [582, 175] on link "https://www.jcbinsurance.co.uk/documents" at bounding box center [559, 178] width 56 height 6
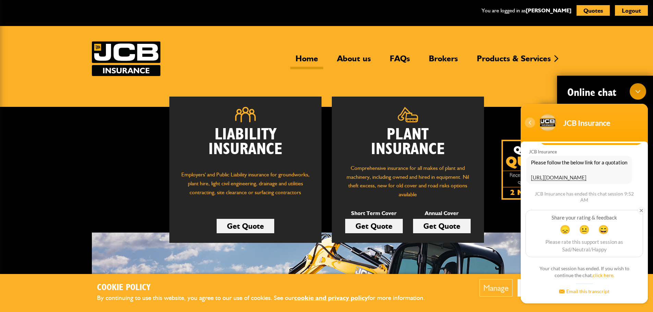
click at [534, 124] on div "Navigation go back" at bounding box center [530, 123] width 10 height 10
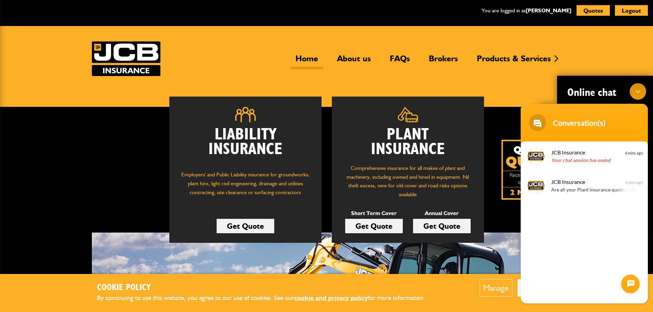
drag, startPoint x: 637, startPoint y: 96, endPoint x: 638, endPoint y: 90, distance: 6.3
click at [637, 96] on div "Minimize live chat window" at bounding box center [638, 91] width 16 height 16
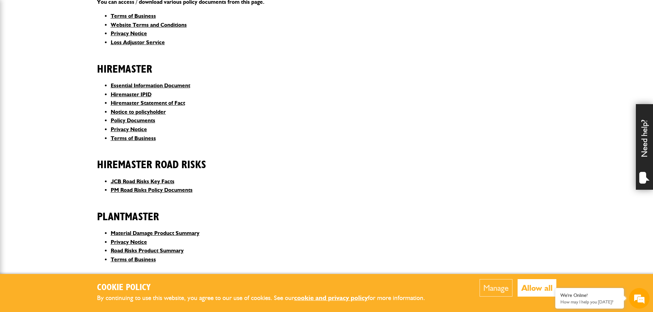
scroll to position [206, 0]
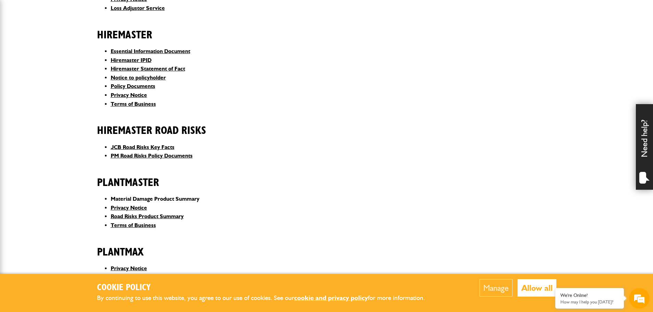
click at [177, 201] on link "Material Damage Product Summary" at bounding box center [155, 199] width 89 height 7
click at [533, 210] on li "Privacy Notice" at bounding box center [334, 208] width 446 height 9
